Goal: Information Seeking & Learning: Learn about a topic

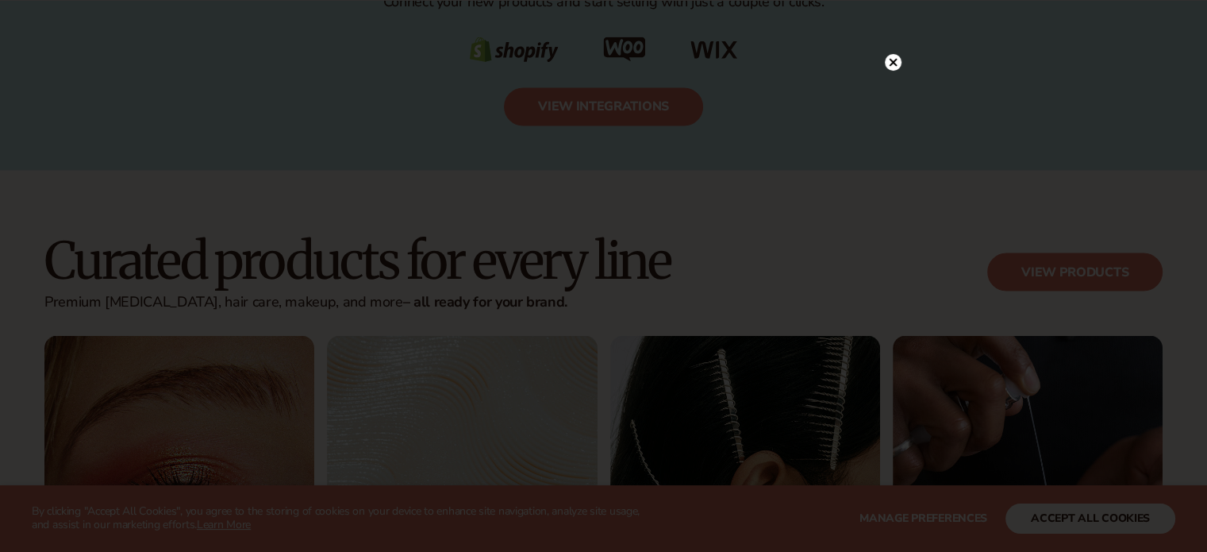
scroll to position [2937, 0]
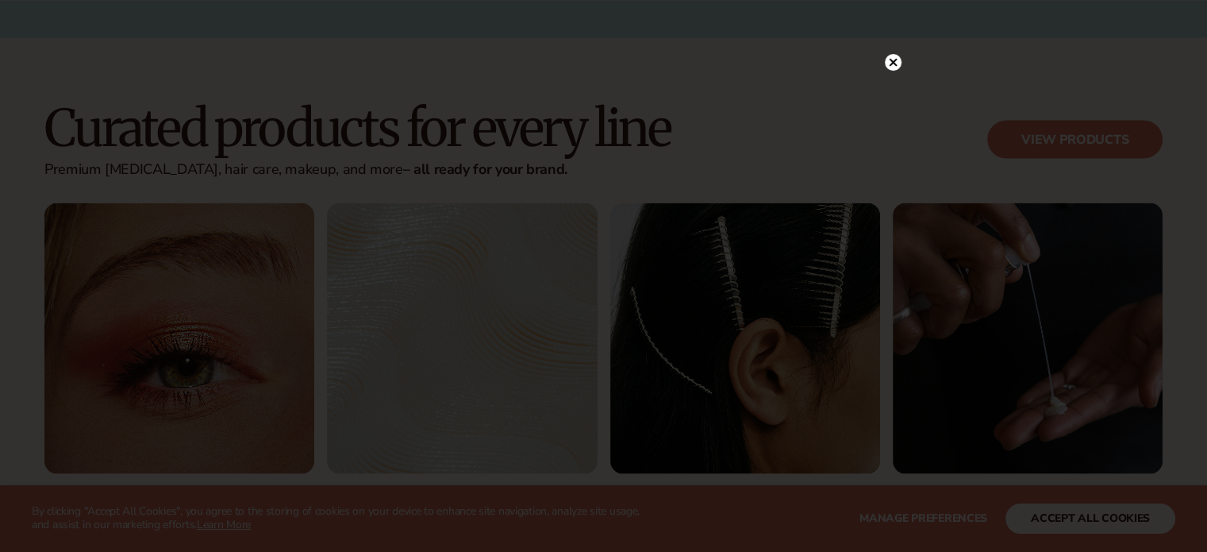
click at [893, 66] on circle at bounding box center [893, 62] width 17 height 17
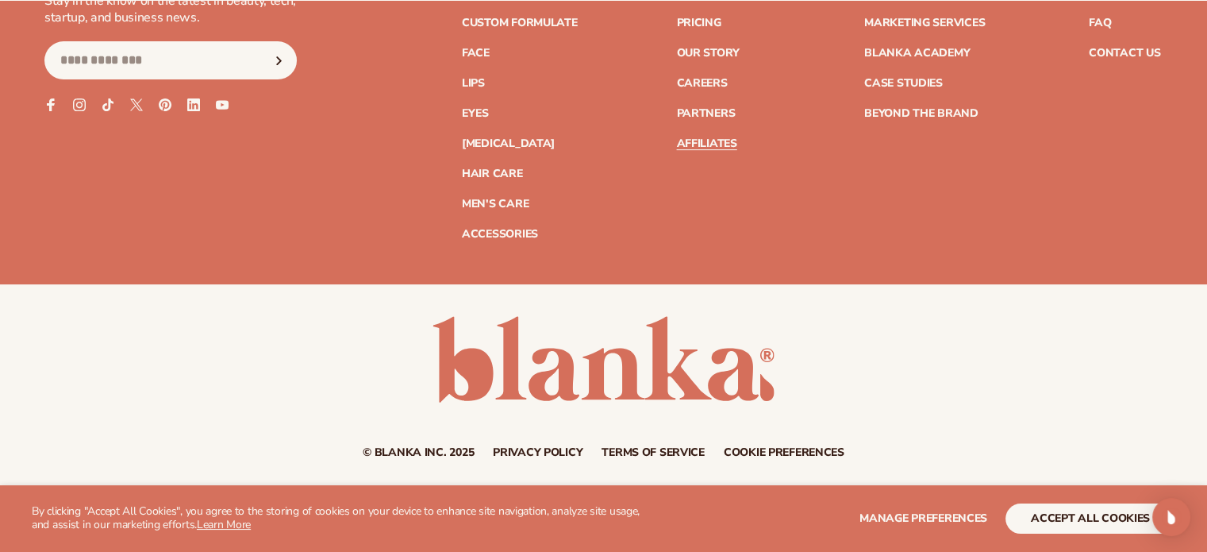
scroll to position [6634, 0]
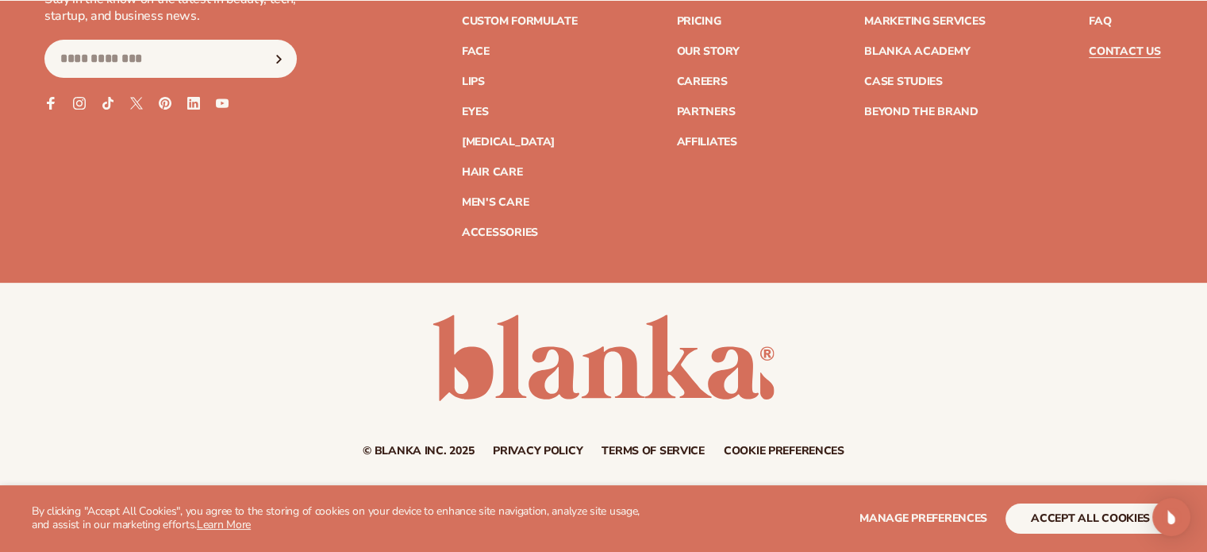
click at [1116, 52] on link "Contact Us" at bounding box center [1124, 51] width 71 height 11
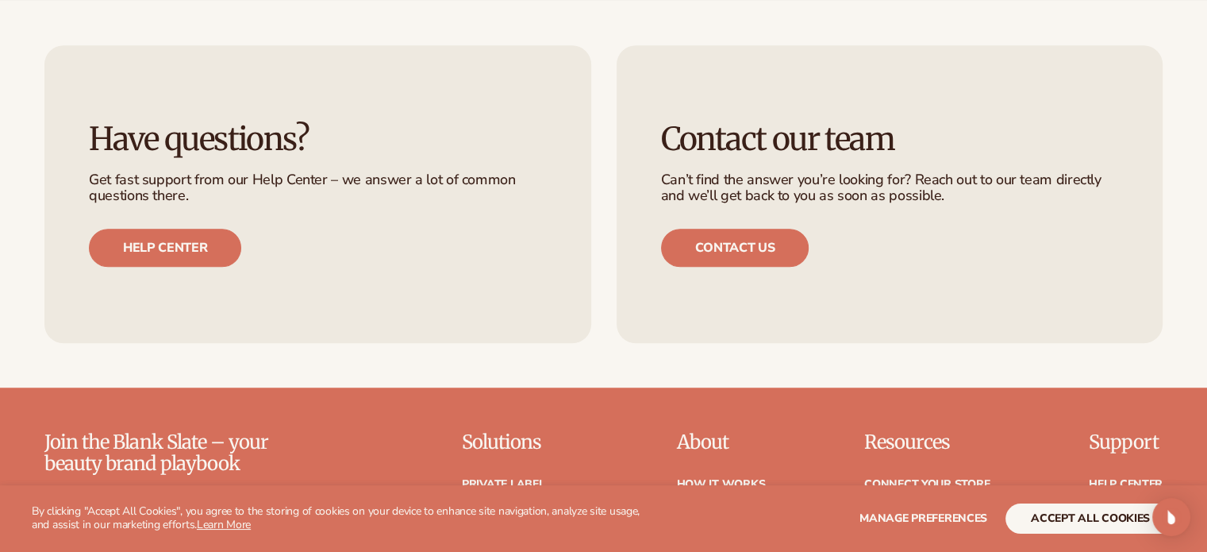
scroll to position [1111, 0]
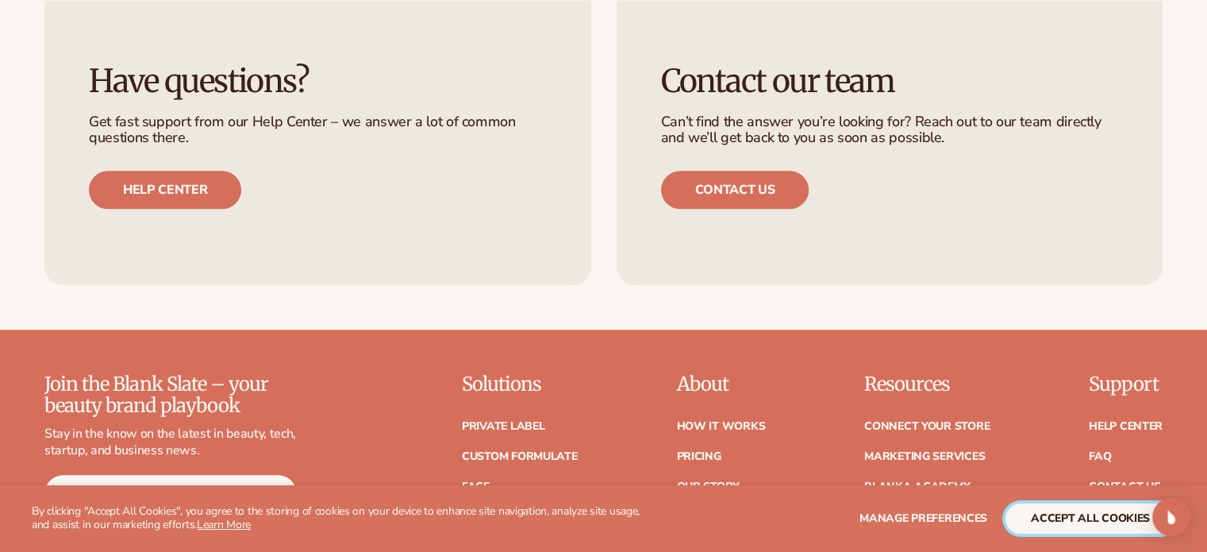
click at [1065, 513] on button "accept all cookies" at bounding box center [1091, 518] width 170 height 30
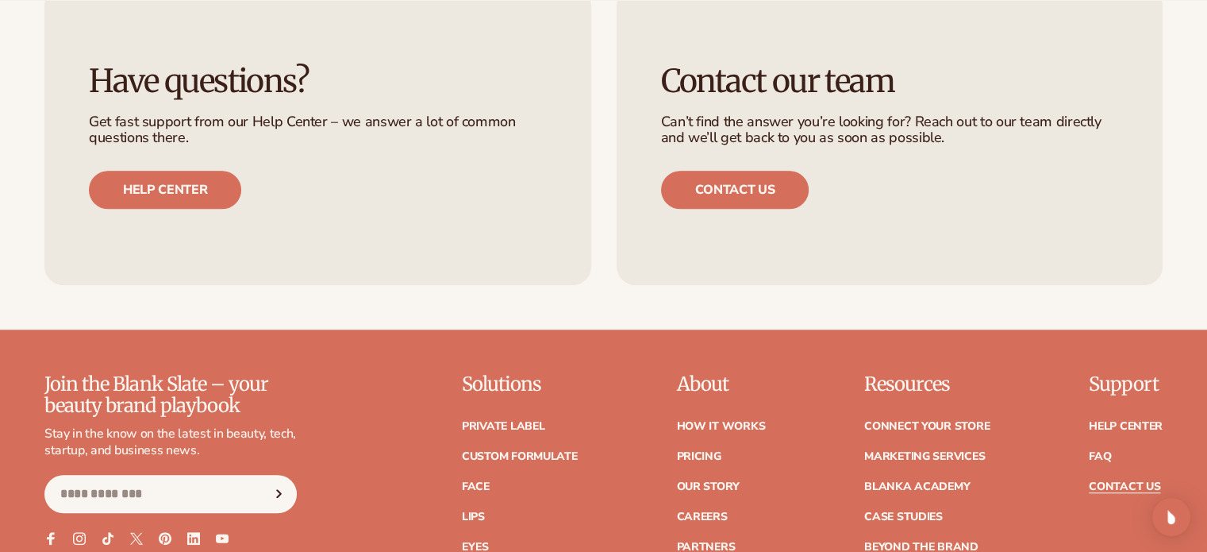
scroll to position [1349, 0]
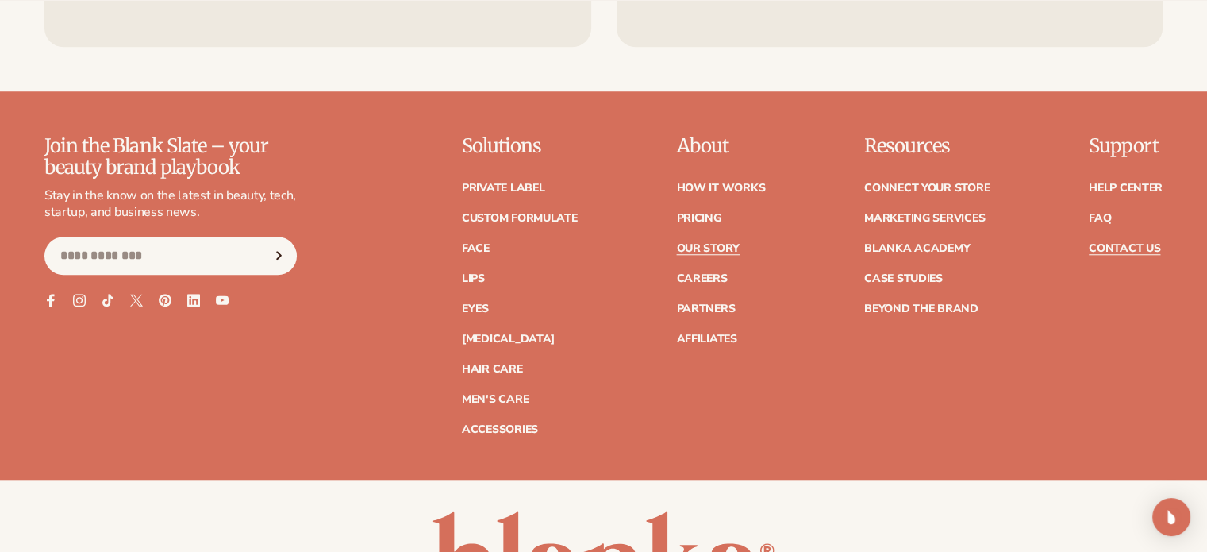
click at [719, 250] on link "Our Story" at bounding box center [707, 248] width 63 height 11
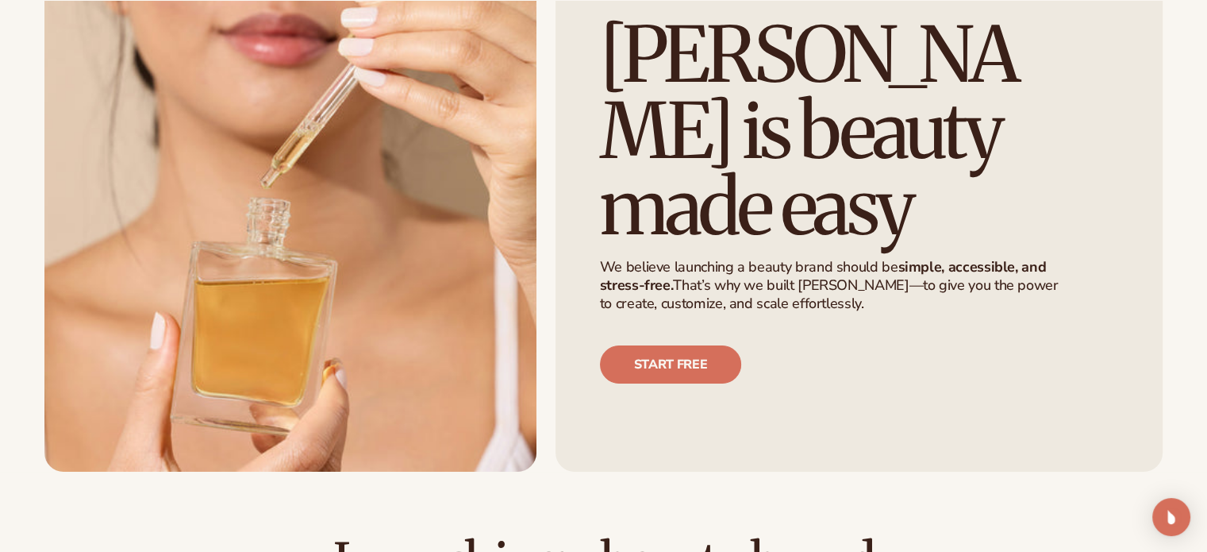
scroll to position [556, 0]
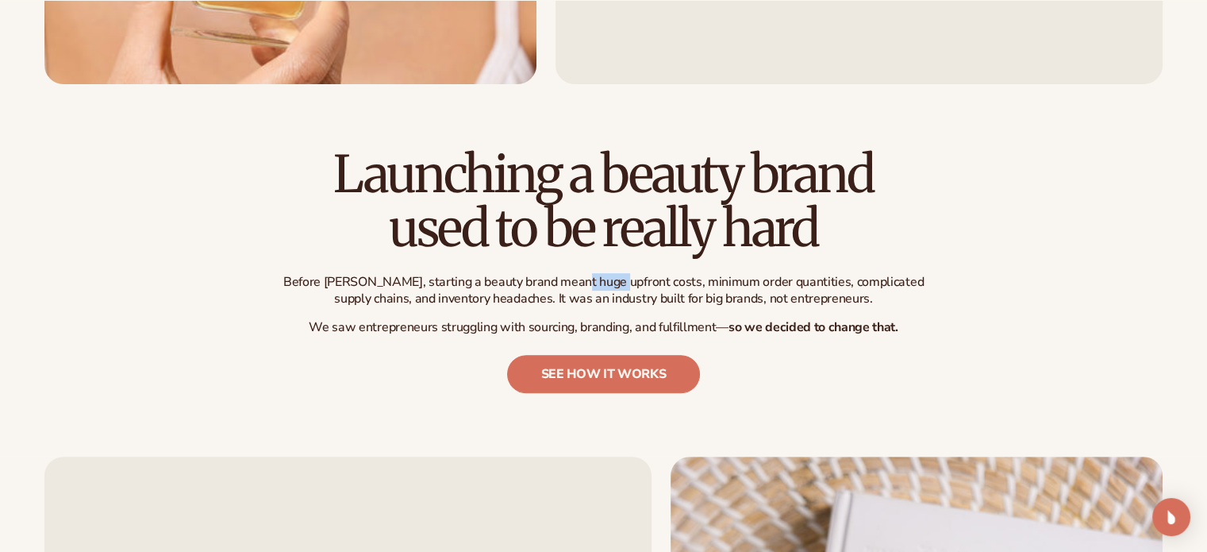
drag, startPoint x: 560, startPoint y: 279, endPoint x: 600, endPoint y: 279, distance: 39.7
click at [600, 279] on p "Before [PERSON_NAME], starting a beauty brand meant huge upfront costs, minimum…" at bounding box center [604, 290] width 659 height 33
click at [423, 311] on div "Before [PERSON_NAME], starting a beauty brand meant huge upfront costs, minimum…" at bounding box center [604, 305] width 659 height 62
drag, startPoint x: 530, startPoint y: 279, endPoint x: 629, endPoint y: 282, distance: 99.3
click at [629, 282] on p "Before [PERSON_NAME], starting a beauty brand meant huge upfront costs, minimum…" at bounding box center [604, 290] width 659 height 33
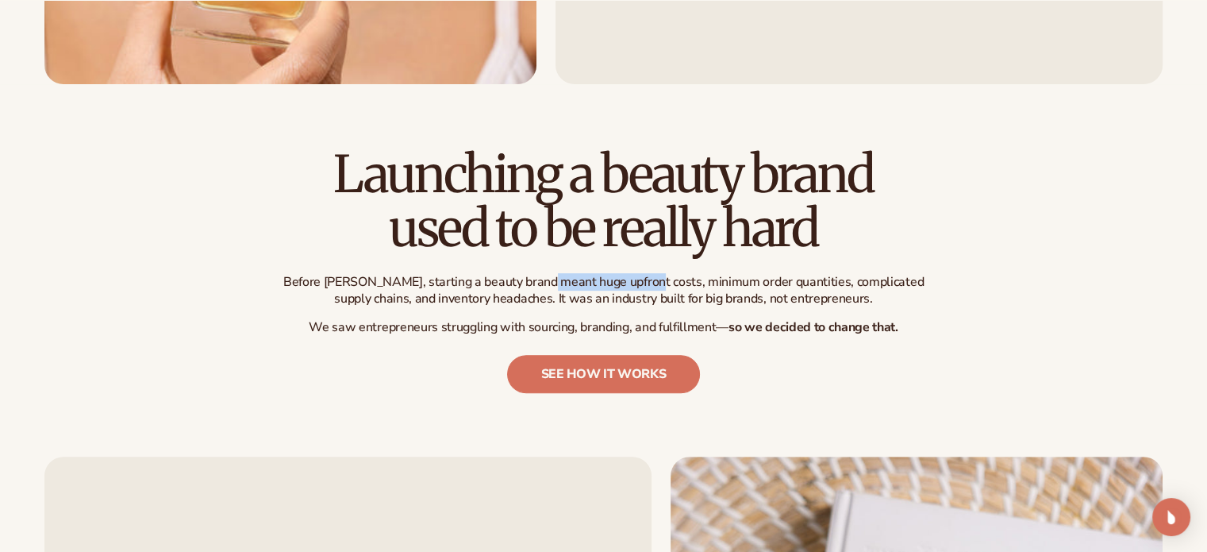
copy p "huge upfront costs"
click at [587, 281] on p "Before [PERSON_NAME], starting a beauty brand meant huge upfront costs, minimum…" at bounding box center [604, 290] width 659 height 33
drag, startPoint x: 517, startPoint y: 294, endPoint x: 398, endPoint y: 298, distance: 119.1
click at [398, 298] on p "Before [PERSON_NAME], starting a beauty brand meant huge upfront costs, minimum…" at bounding box center [604, 290] width 659 height 33
copy p "inventory headaches."
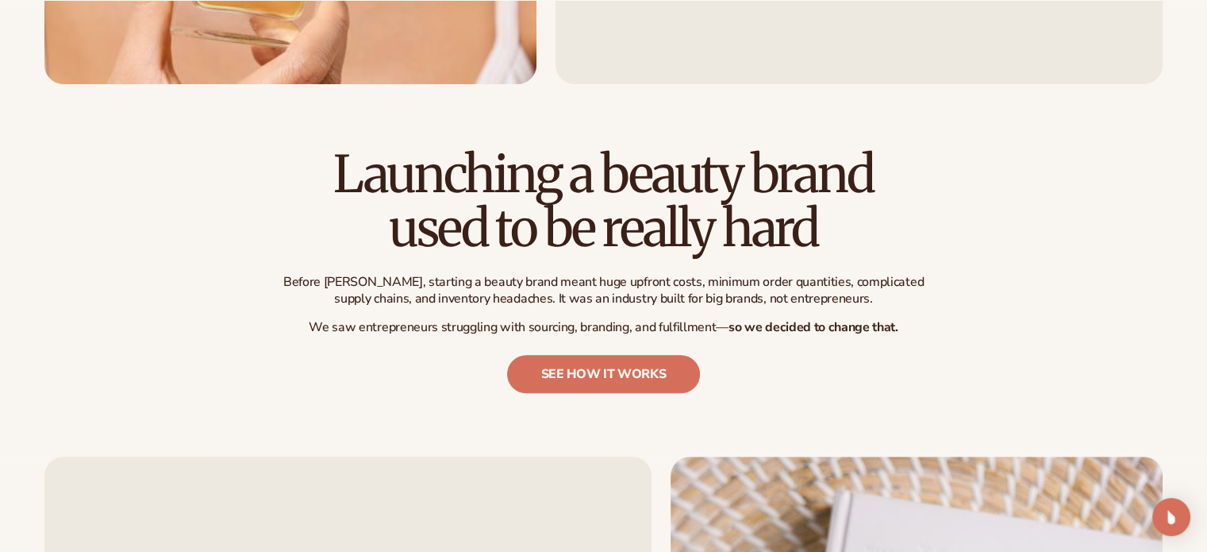
click at [446, 308] on div "Before [PERSON_NAME], starting a beauty brand meant huge upfront costs, minimum…" at bounding box center [604, 305] width 659 height 62
drag, startPoint x: 515, startPoint y: 298, endPoint x: 832, endPoint y: 301, distance: 316.7
click at [832, 301] on p "Before [PERSON_NAME], starting a beauty brand meant huge upfront costs, minimum…" at bounding box center [604, 290] width 659 height 33
copy p "It was an industry built for big brands, not entrepreneurs."
click at [689, 297] on p "Before [PERSON_NAME], starting a beauty brand meant huge upfront costs, minimum…" at bounding box center [604, 290] width 659 height 33
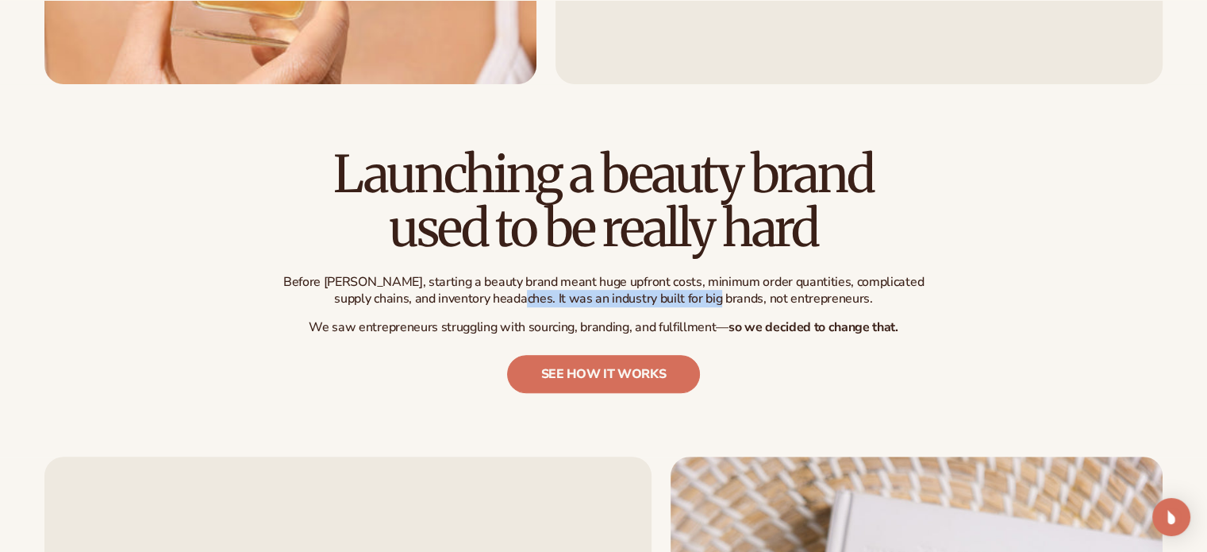
drag, startPoint x: 521, startPoint y: 298, endPoint x: 722, endPoint y: 293, distance: 201.7
click at [722, 293] on p "Before [PERSON_NAME], starting a beauty brand meant huge upfront costs, minimum…" at bounding box center [604, 290] width 659 height 33
copy p "t was an industry built for big brands"
click at [633, 301] on p "Before [PERSON_NAME], starting a beauty brand meant huge upfront costs, minimum…" at bounding box center [604, 290] width 659 height 33
